Goal: Find specific page/section: Find specific page/section

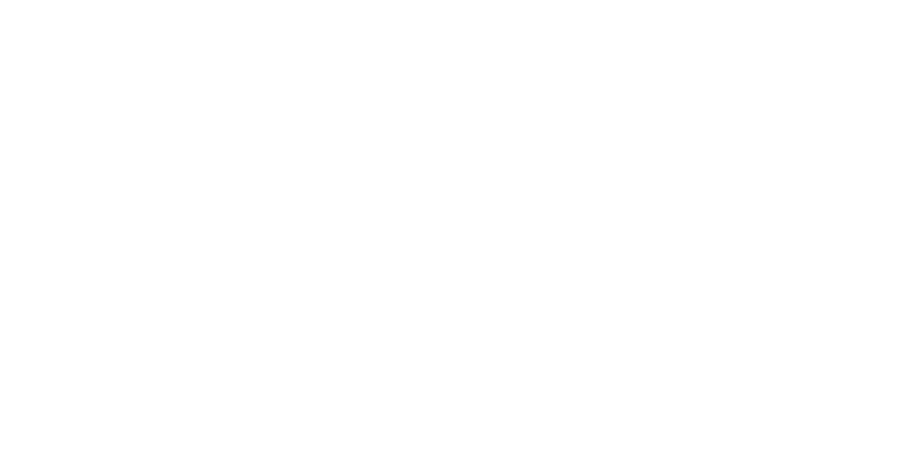
drag, startPoint x: 129, startPoint y: 287, endPoint x: 232, endPoint y: 349, distance: 120.3
drag, startPoint x: 322, startPoint y: 216, endPoint x: 625, endPoint y: 303, distance: 314.9
